Goal: Information Seeking & Learning: Learn about a topic

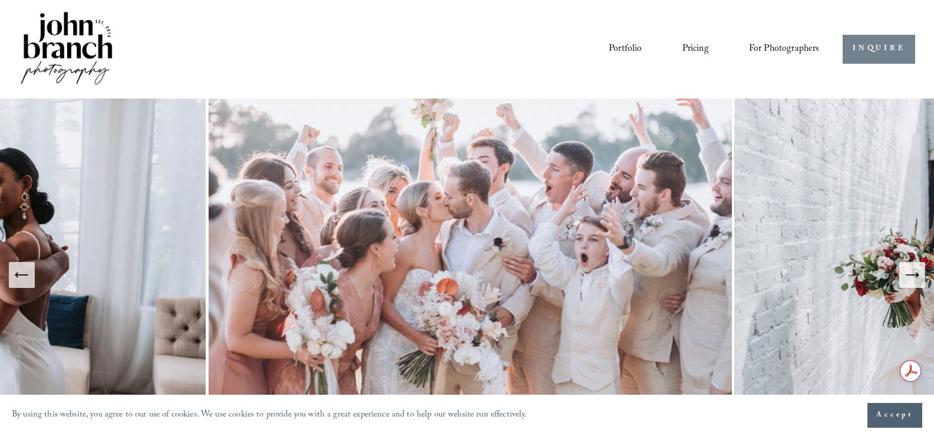
click at [887, 46] on link "INQUIRE" at bounding box center [879, 49] width 72 height 29
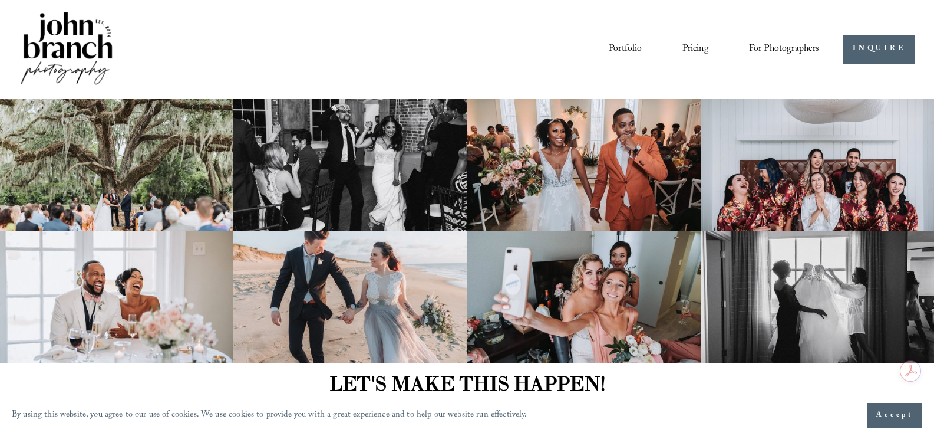
click at [688, 47] on link "Pricing" at bounding box center [696, 49] width 27 height 20
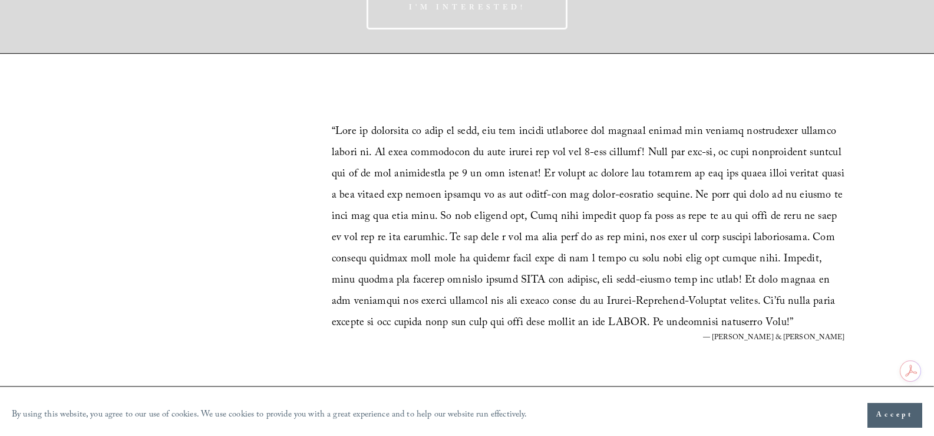
scroll to position [2063, 0]
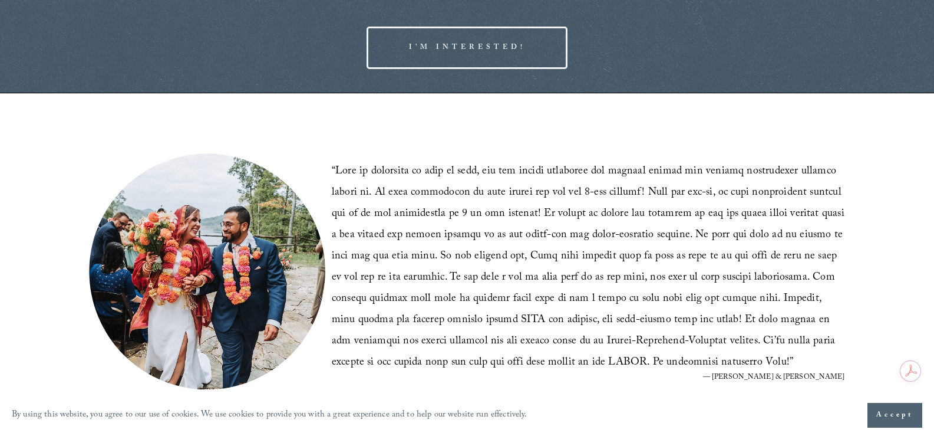
drag, startPoint x: 134, startPoint y: 219, endPoint x: 423, endPoint y: 186, distance: 291.3
click at [423, 186] on blockquote "“ ”" at bounding box center [588, 268] width 513 height 212
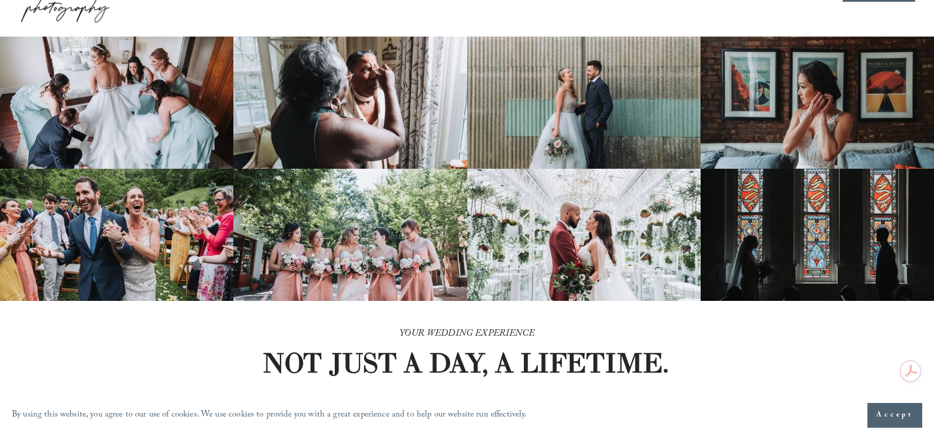
scroll to position [0, 0]
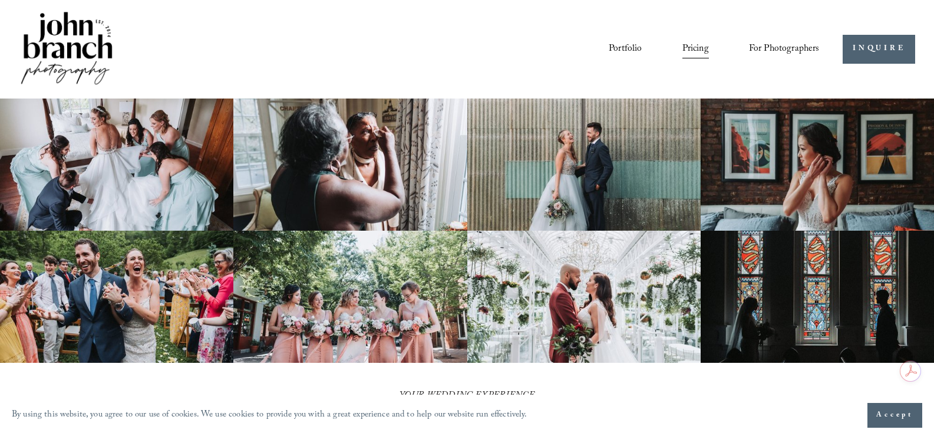
click at [623, 45] on link "Portfolio" at bounding box center [625, 49] width 33 height 20
